Goal: Task Accomplishment & Management: Manage account settings

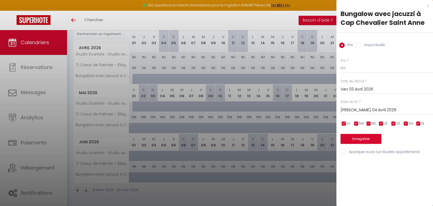
click at [426, 7] on div "x" at bounding box center [382, 6] width 92 height 7
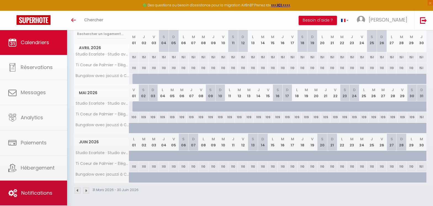
scroll to position [74, 0]
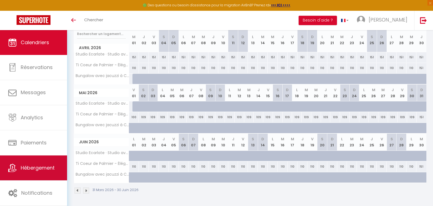
click at [37, 162] on link "Hébergement" at bounding box center [33, 167] width 67 height 25
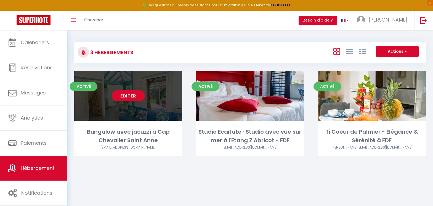
click at [135, 98] on link "Editer" at bounding box center [128, 95] width 33 height 11
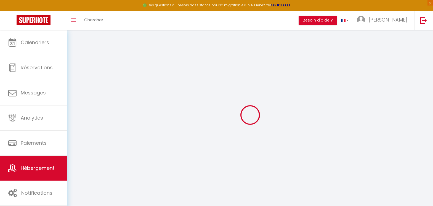
select select
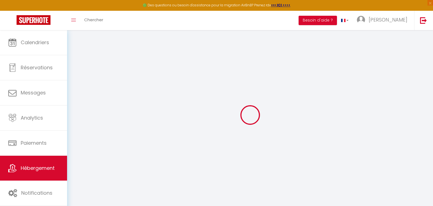
select select
checkbox input "false"
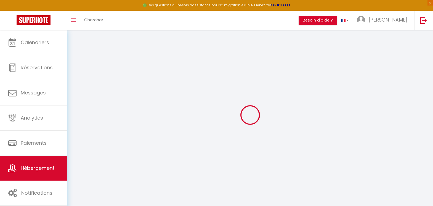
select select
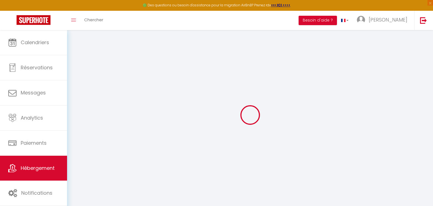
select select
checkbox input "false"
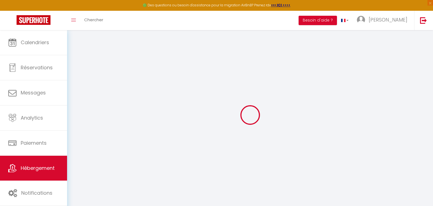
checkbox input "false"
select select
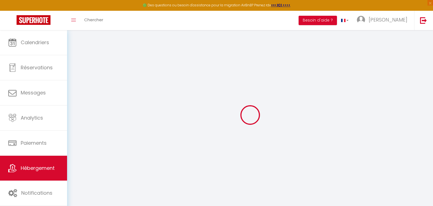
select select
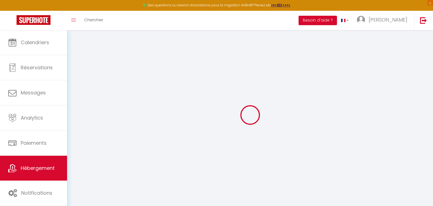
checkbox input "false"
select select
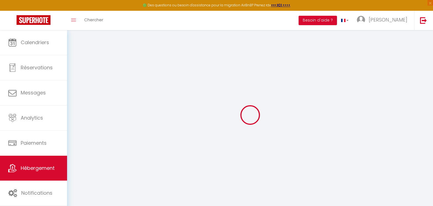
select select
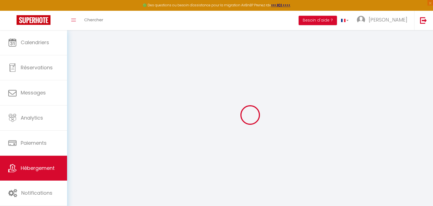
select select
checkbox input "false"
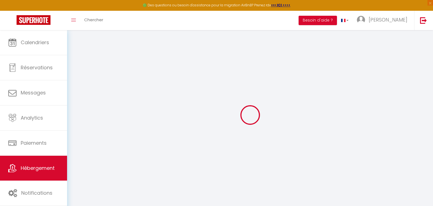
checkbox input "false"
select select
type input "Bungalow avec jacuzzi à Cap Chevalier Saint Anne"
type input "[PERSON_NAME]"
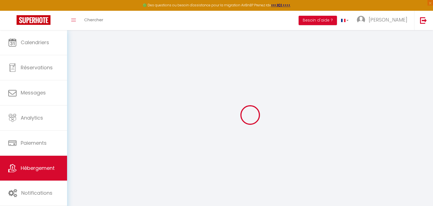
type input "CADIGNAN"
type input "[PERSON_NAME]"
select select "houses"
select select "2"
type input "130"
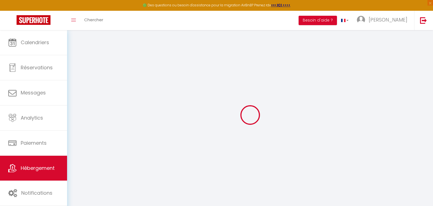
type input "150"
select select
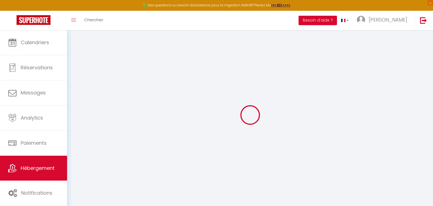
select select
type input "Cap Cabaret - Chemin cap [PERSON_NAME]"
type input "97227"
type input "Sainte-Anne"
select select "136"
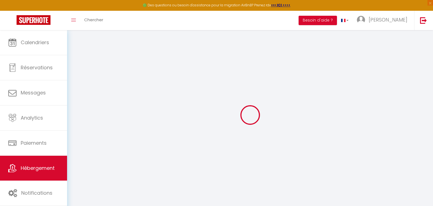
type input "[EMAIL_ADDRESS][DOMAIN_NAME]"
select select
checkbox input "false"
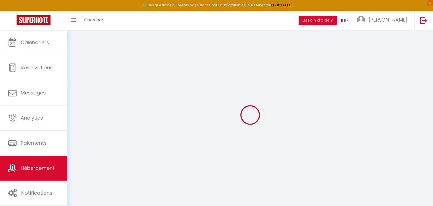
checkbox input "false"
select select
type input "0"
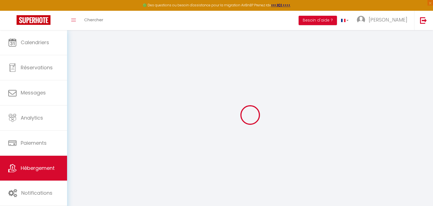
type input "0"
select select "bungalow"
select select
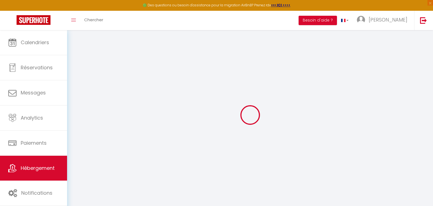
select select
checkbox input "false"
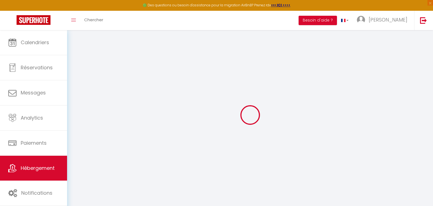
checkbox input "false"
select select
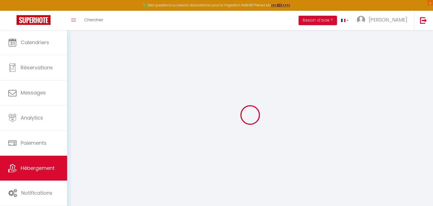
select select
checkbox input "false"
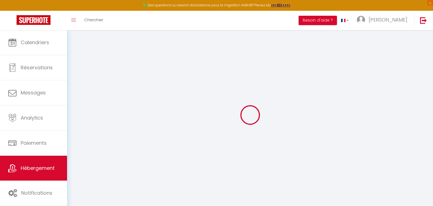
checkbox input "false"
select select
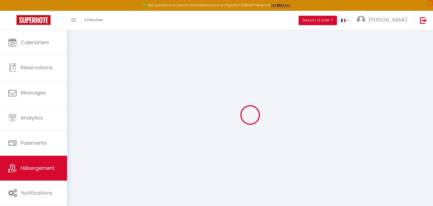
select select
checkbox input "false"
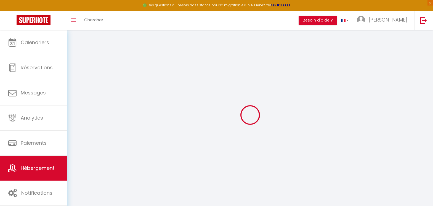
checkbox input "false"
select select
checkbox input "false"
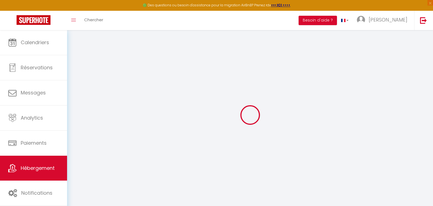
checkbox input "false"
select select "16:00"
select select "23:45"
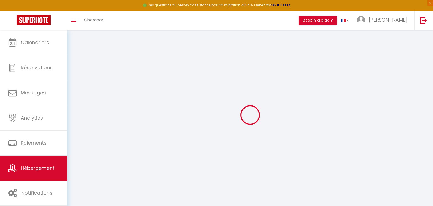
select select "11:00"
select select "30"
select select "120"
select select
checkbox input "false"
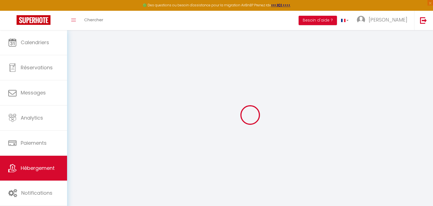
checkbox input "false"
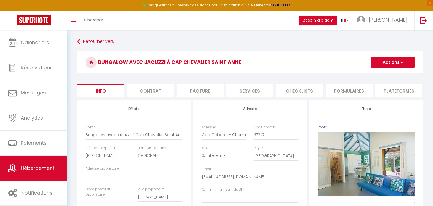
drag, startPoint x: 406, startPoint y: 91, endPoint x: 357, endPoint y: 95, distance: 49.6
click at [406, 91] on li "Plateformes" at bounding box center [398, 91] width 47 height 14
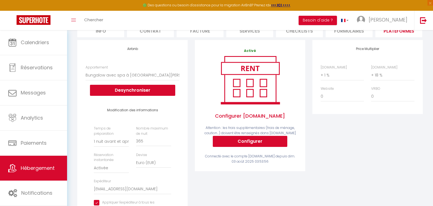
scroll to position [55, 0]
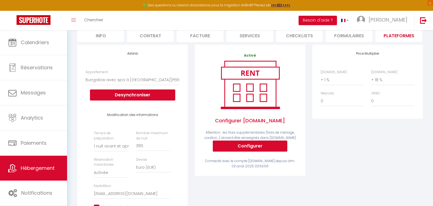
click at [366, 146] on div "Price Multiplier [DOMAIN_NAME] 0 + 1 % + 2 % + 3 % + 4 % + 5 % + 6 % + 7 %" at bounding box center [366, 147] width 117 height 204
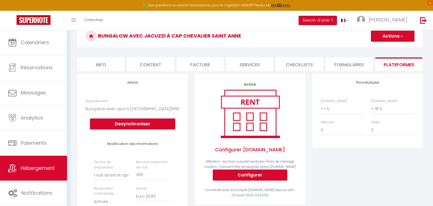
scroll to position [0, 0]
